Goal: Task Accomplishment & Management: Use online tool/utility

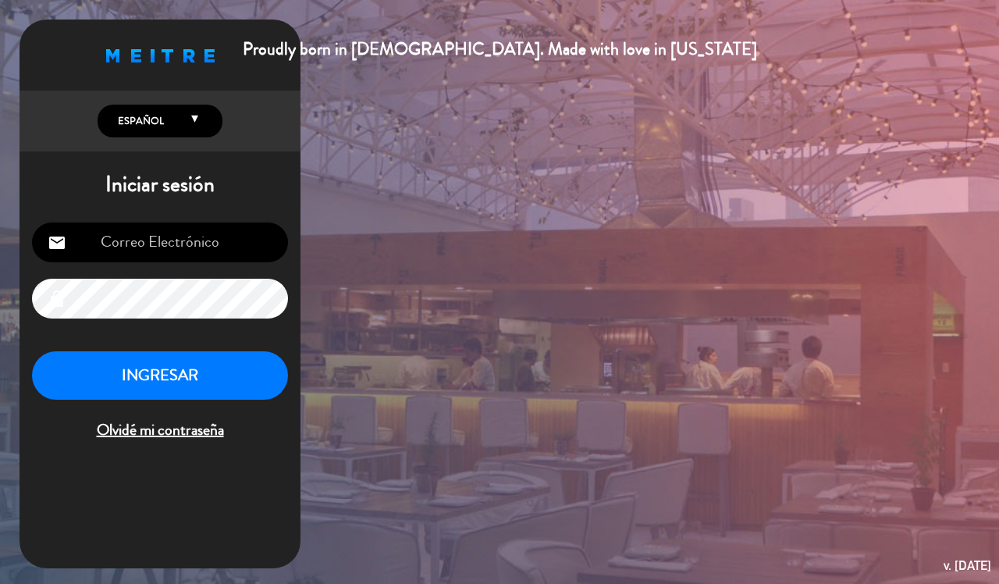
type input "[EMAIL_ADDRESS][DOMAIN_NAME]"
click at [238, 357] on button "INGRESAR" at bounding box center [160, 375] width 256 height 49
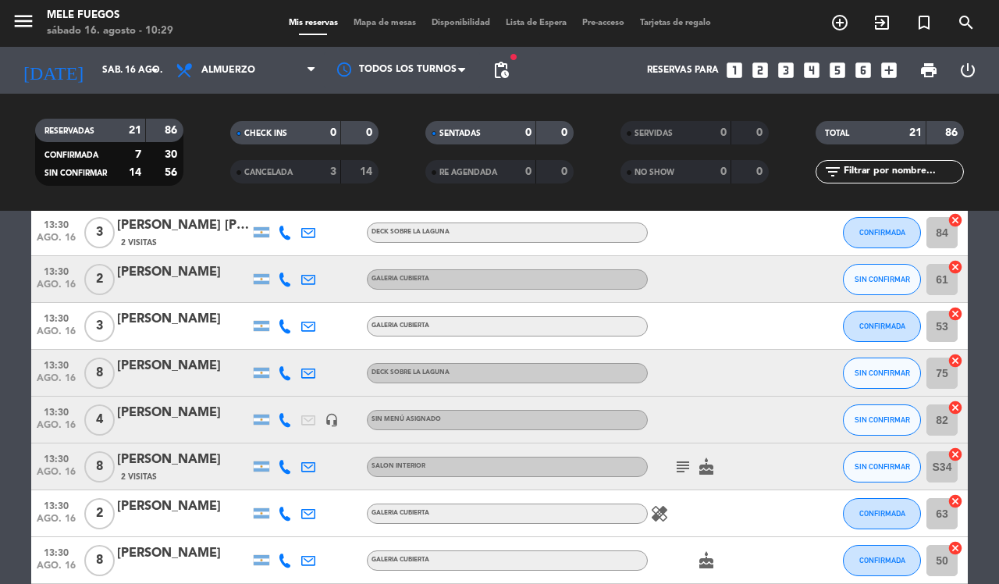
scroll to position [802, 0]
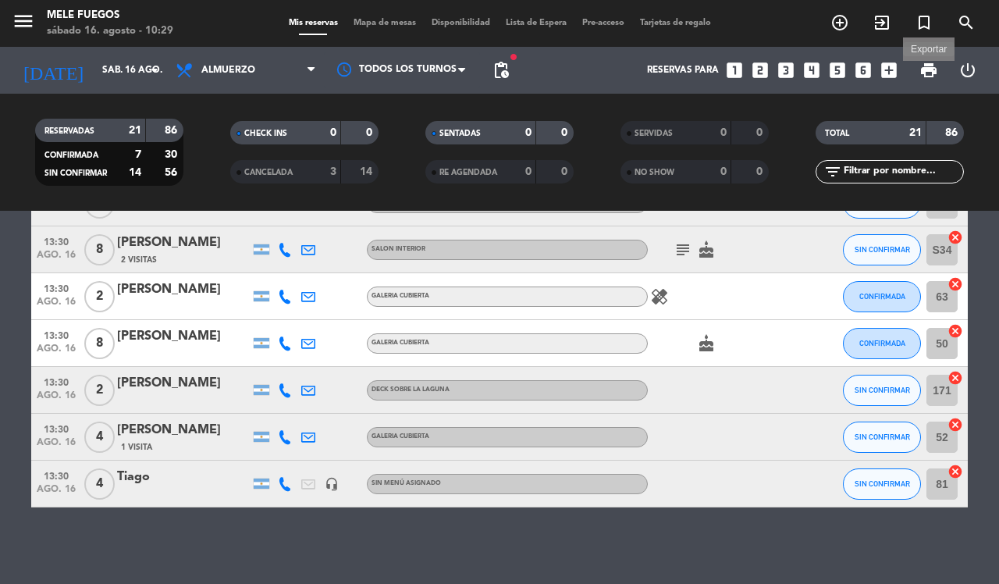
click at [922, 76] on span "print" at bounding box center [928, 70] width 19 height 19
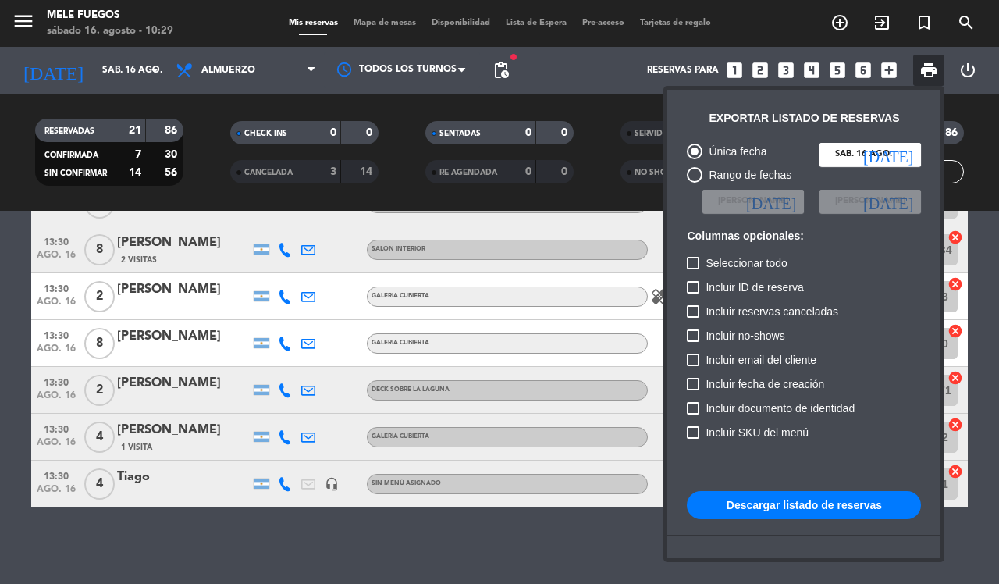
click at [723, 494] on button "Descargar listado de reservas" at bounding box center [804, 505] width 234 height 28
drag, startPoint x: 336, startPoint y: 534, endPoint x: 314, endPoint y: 485, distance: 53.8
click at [338, 527] on div at bounding box center [499, 292] width 999 height 584
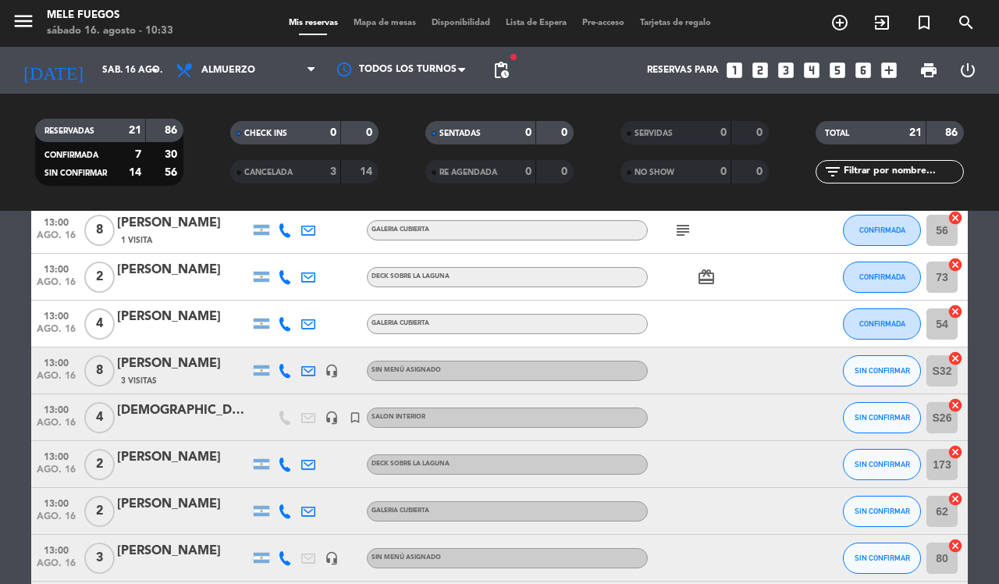
scroll to position [0, 0]
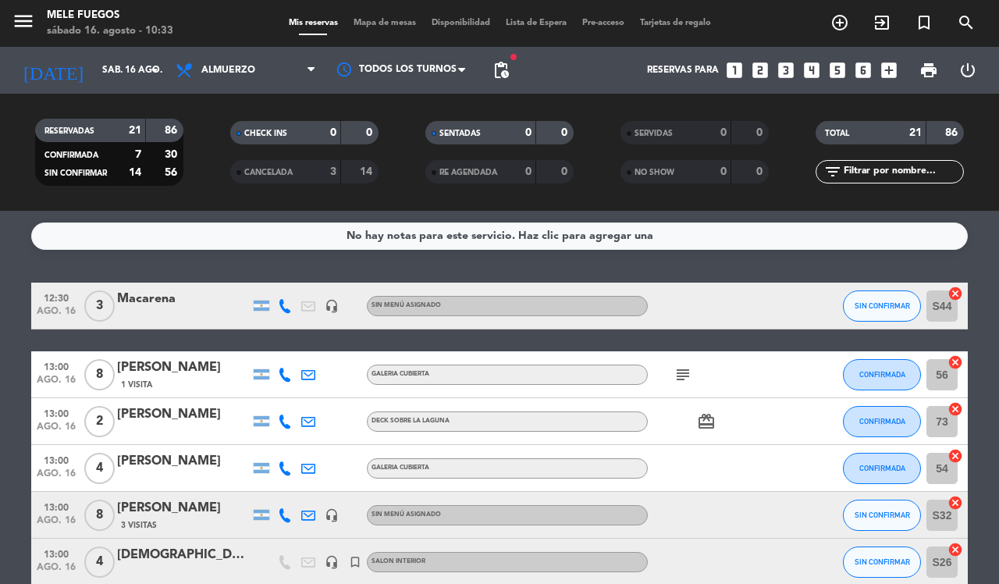
click at [391, 24] on span "Mapa de mesas" at bounding box center [385, 23] width 78 height 9
